Goal: Use online tool/utility: Utilize a website feature to perform a specific function

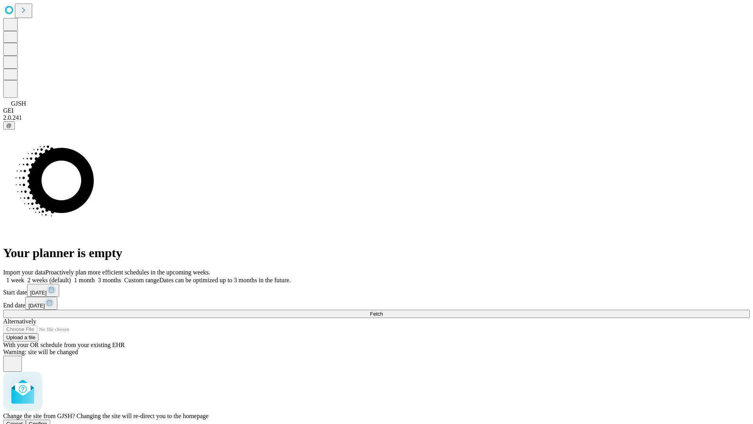
click at [47, 420] on span "Confirm" at bounding box center [38, 423] width 18 height 6
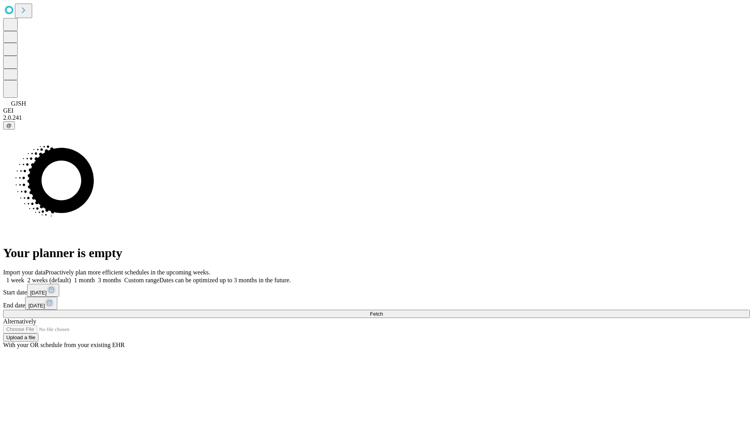
click at [71, 276] on label "2 weeks (default)" at bounding box center [47, 279] width 47 height 7
click at [383, 311] on span "Fetch" at bounding box center [376, 314] width 13 height 6
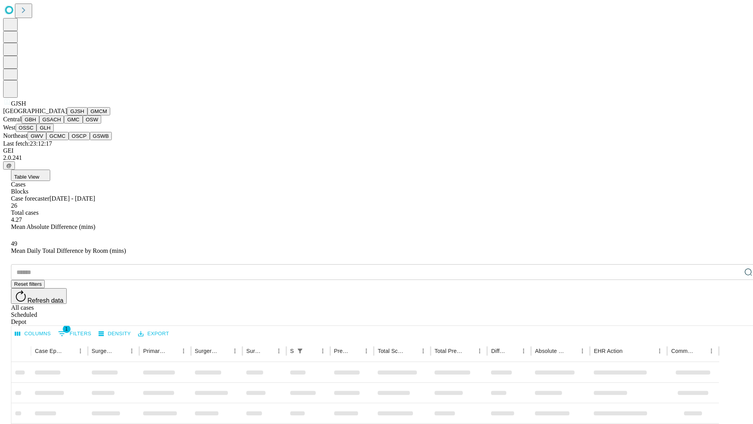
click at [87, 115] on button "GMCM" at bounding box center [98, 111] width 23 height 8
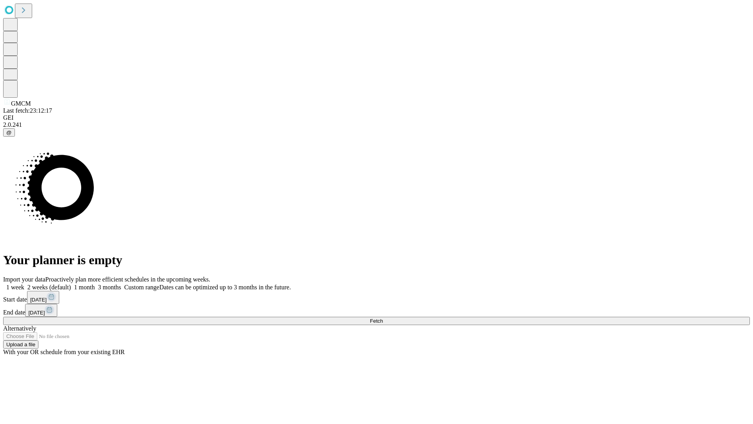
click at [71, 284] on label "2 weeks (default)" at bounding box center [47, 287] width 47 height 7
click at [383, 318] on span "Fetch" at bounding box center [376, 321] width 13 height 6
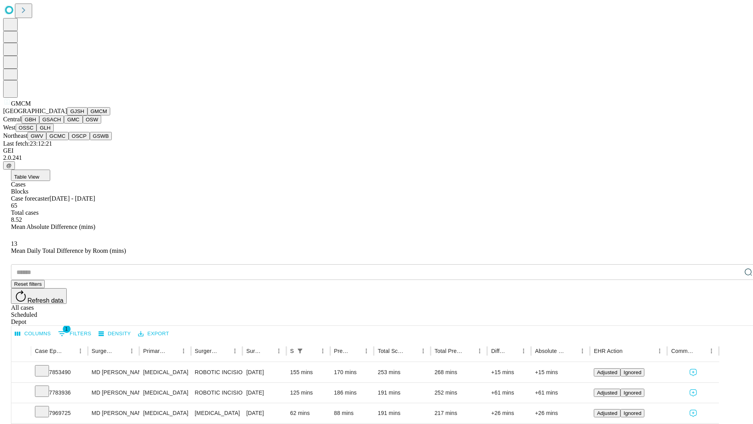
click at [39, 124] on button "GBH" at bounding box center [31, 119] width 18 height 8
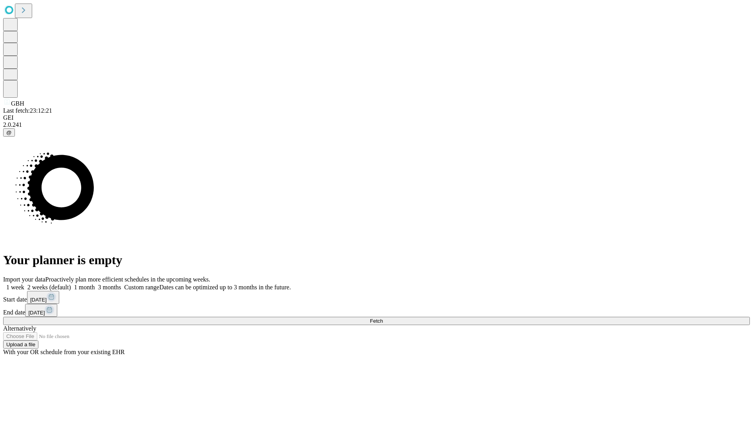
click at [383, 318] on span "Fetch" at bounding box center [376, 321] width 13 height 6
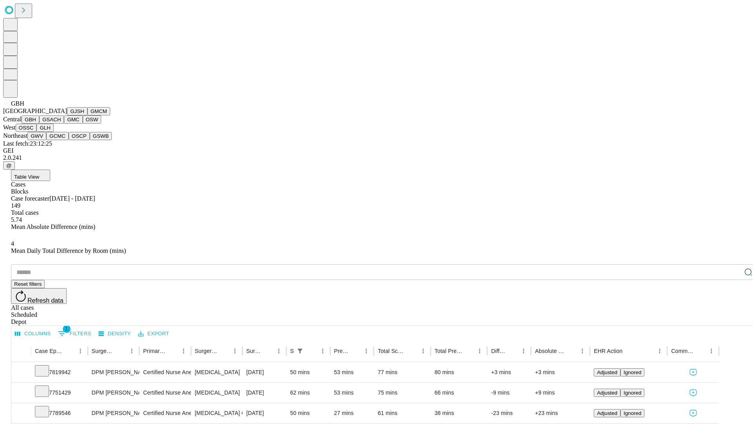
click at [61, 124] on button "GSACH" at bounding box center [51, 119] width 25 height 8
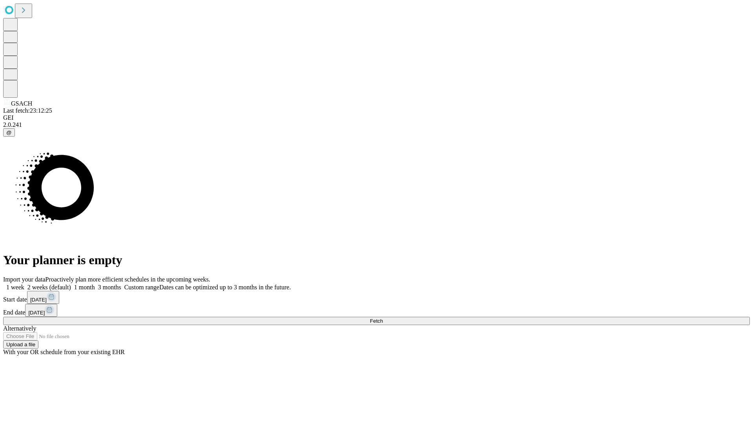
click at [71, 284] on label "2 weeks (default)" at bounding box center [47, 287] width 47 height 7
click at [383, 318] on span "Fetch" at bounding box center [376, 321] width 13 height 6
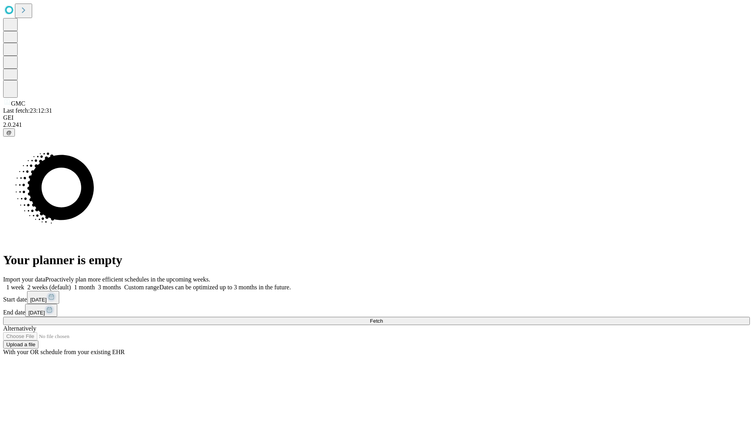
click at [383, 318] on span "Fetch" at bounding box center [376, 321] width 13 height 6
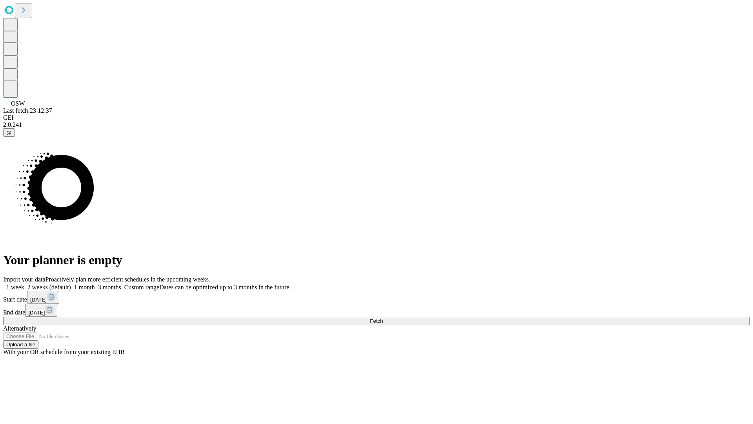
click at [71, 284] on label "2 weeks (default)" at bounding box center [47, 287] width 47 height 7
click at [383, 318] on span "Fetch" at bounding box center [376, 321] width 13 height 6
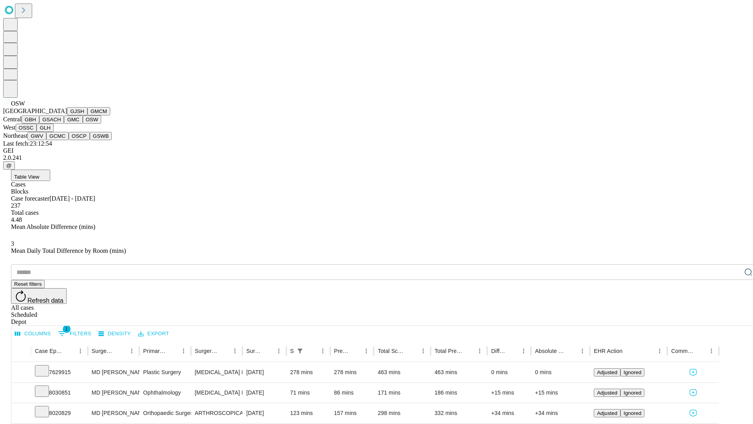
click at [37, 132] on button "OSSC" at bounding box center [26, 128] width 21 height 8
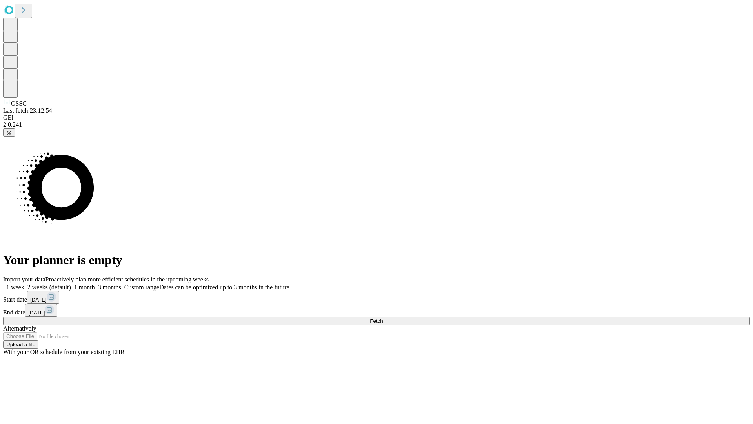
click at [71, 284] on label "2 weeks (default)" at bounding box center [47, 287] width 47 height 7
click at [383, 318] on span "Fetch" at bounding box center [376, 321] width 13 height 6
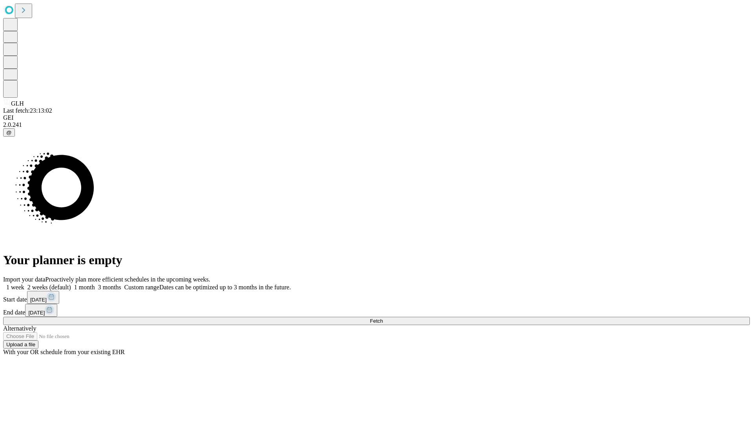
click at [71, 284] on label "2 weeks (default)" at bounding box center [47, 287] width 47 height 7
click at [383, 318] on span "Fetch" at bounding box center [376, 321] width 13 height 6
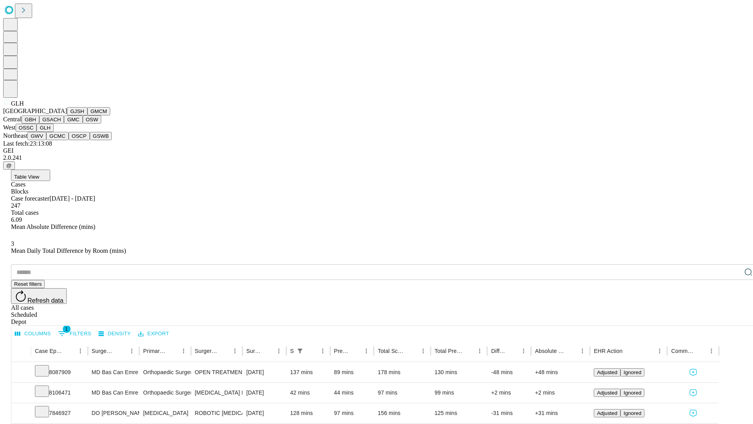
click at [46, 140] on button "GWV" at bounding box center [36, 136] width 19 height 8
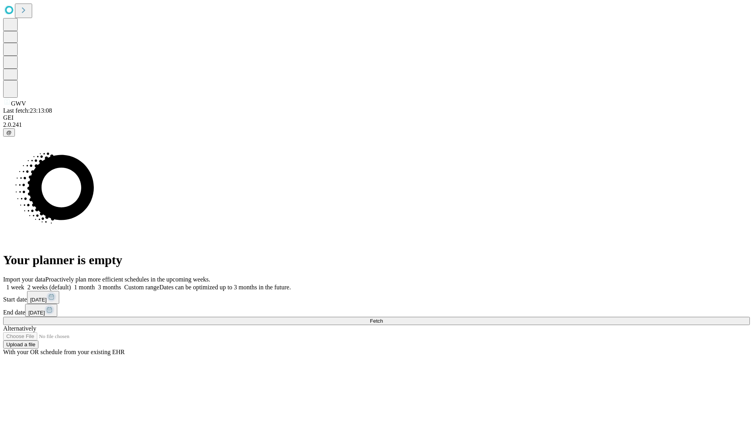
click at [383, 318] on span "Fetch" at bounding box center [376, 321] width 13 height 6
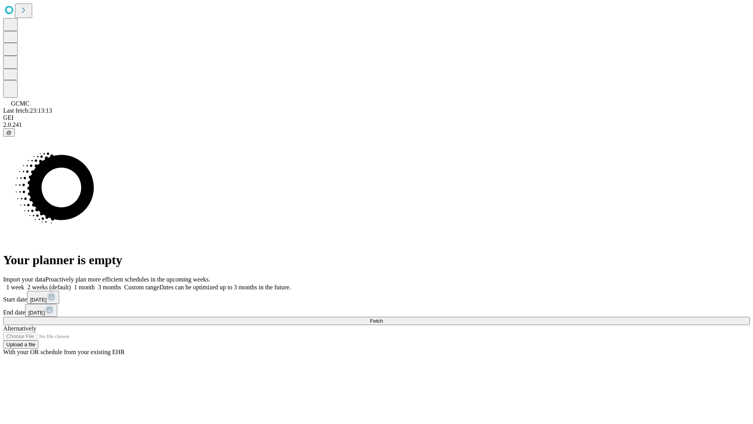
click at [71, 284] on label "2 weeks (default)" at bounding box center [47, 287] width 47 height 7
click at [383, 318] on span "Fetch" at bounding box center [376, 321] width 13 height 6
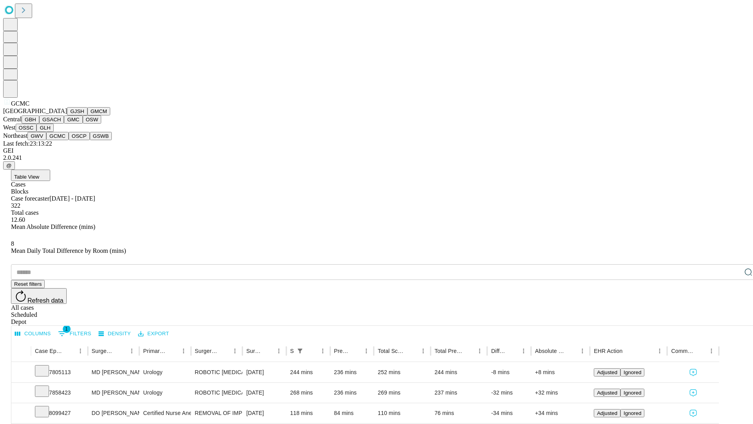
click at [69, 140] on button "OSCP" at bounding box center [79, 136] width 21 height 8
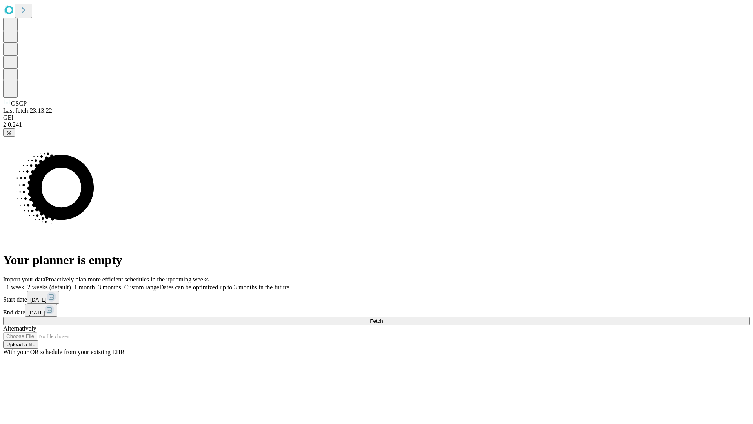
click at [383, 318] on span "Fetch" at bounding box center [376, 321] width 13 height 6
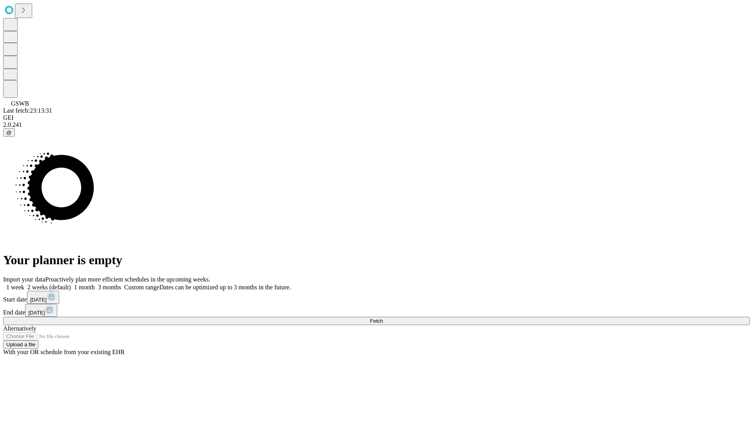
click at [71, 284] on label "2 weeks (default)" at bounding box center [47, 287] width 47 height 7
click at [383, 318] on span "Fetch" at bounding box center [376, 321] width 13 height 6
